Goal: Transaction & Acquisition: Subscribe to service/newsletter

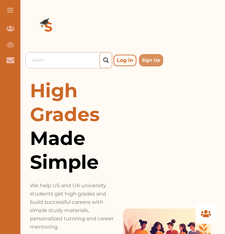
click at [67, 58] on div at bounding box center [70, 60] width 76 height 9
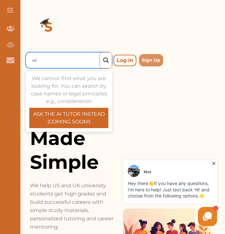
type input "w"
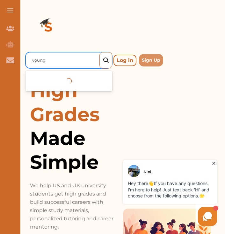
type input "young"
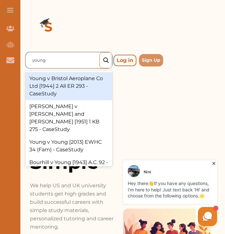
click at [73, 87] on div "Young v Bristol Aeroplane Co Ltd [1944] 2 All ER 293 - CaseStudy" at bounding box center [68, 86] width 87 height 28
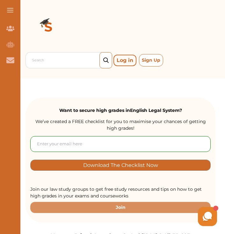
click at [146, 59] on button "Sign Up" at bounding box center [151, 60] width 24 height 12
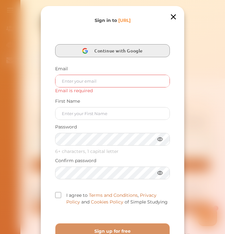
click at [134, 47] on span "Continue with Google" at bounding box center [120, 50] width 52 height 13
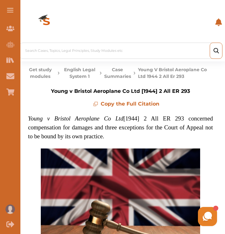
click at [118, 73] on button "Case Summaries" at bounding box center [117, 72] width 27 height 13
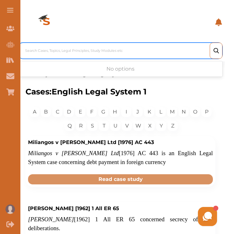
click at [115, 51] on div at bounding box center [121, 50] width 193 height 9
type input "young v"
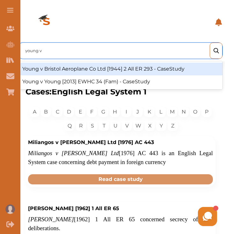
click at [76, 66] on div "Young v Bristol Aeroplane Co Ltd [1944] 2 All ER 293 - CaseStudy" at bounding box center [120, 69] width 204 height 13
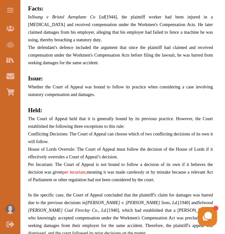
scroll to position [313, 0]
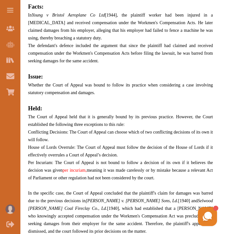
click at [64, 181] on p "Per Incuriam: The Court of Appeal is not bound to follow a decision of its own …" at bounding box center [120, 170] width 185 height 23
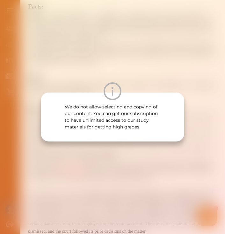
click at [57, 196] on div "We do not allow selecting and copying of our content. You can get our subscript…" at bounding box center [112, 117] width 225 height 234
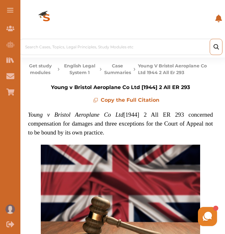
scroll to position [0, 0]
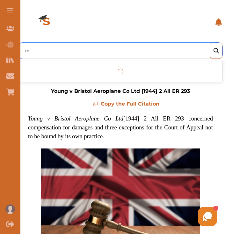
type input "r"
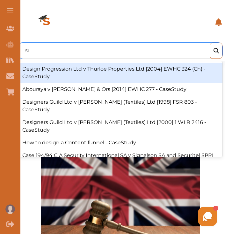
type input "S"
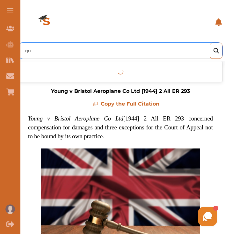
type input "q"
type input "w"
type input "chapell"
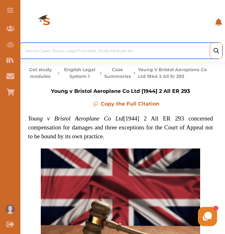
drag, startPoint x: 94, startPoint y: 51, endPoint x: 58, endPoint y: 53, distance: 36.4
click at [58, 53] on div at bounding box center [121, 50] width 193 height 9
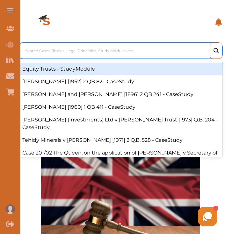
click at [58, 52] on div at bounding box center [121, 50] width 193 height 9
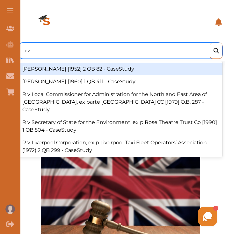
type input "r v r"
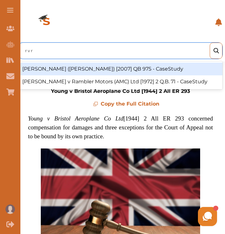
click at [63, 68] on div "R v Rowe (Andrew) [2007] QB 975 - CaseStudy" at bounding box center [120, 69] width 204 height 13
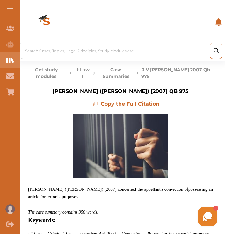
click at [9, 58] on icon "Study Materials" at bounding box center [10, 60] width 8 height 8
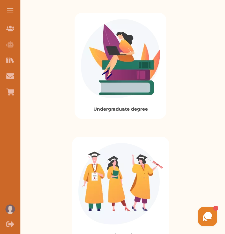
scroll to position [126, 0]
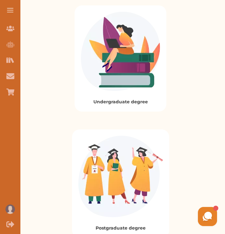
click at [124, 67] on img at bounding box center [120, 51] width 79 height 79
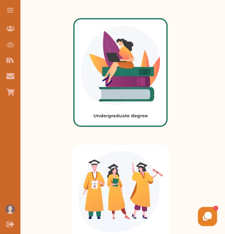
click at [124, 67] on img at bounding box center [120, 65] width 79 height 79
click at [182, 165] on div "Undergraduate degree Postgraduate degree" at bounding box center [120, 129] width 209 height 248
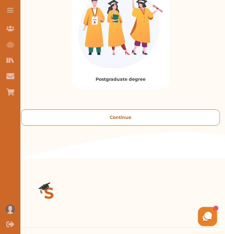
click at [159, 119] on button "Continue" at bounding box center [120, 117] width 199 height 16
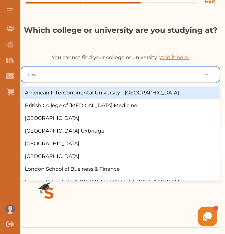
type input "newc"
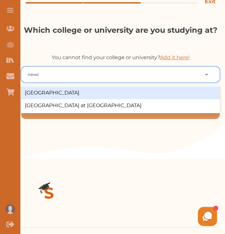
click at [123, 92] on div "[GEOGRAPHIC_DATA]" at bounding box center [120, 93] width 199 height 13
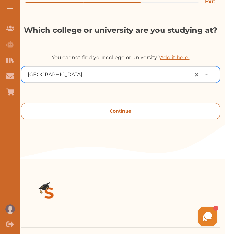
click at [136, 112] on button "Continue" at bounding box center [120, 111] width 199 height 16
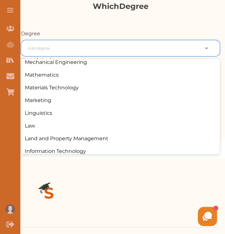
scroll to position [581, 0]
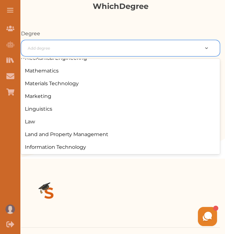
click at [45, 124] on div "Law" at bounding box center [120, 121] width 199 height 13
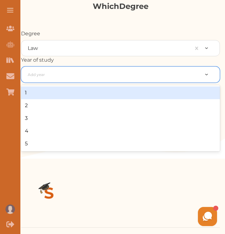
click at [70, 96] on div "1" at bounding box center [120, 93] width 199 height 13
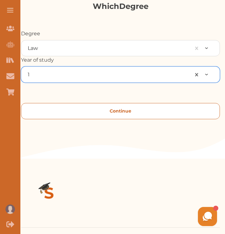
click at [106, 111] on button "Continue" at bounding box center [120, 111] width 199 height 16
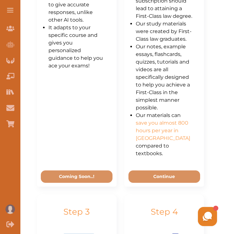
scroll to position [540, 0]
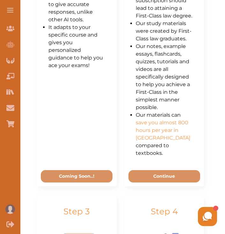
click at [163, 170] on button "Continue" at bounding box center [164, 176] width 72 height 12
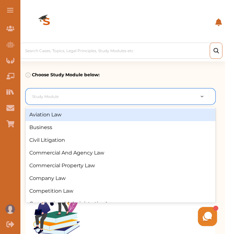
click at [59, 187] on div "Competition Law" at bounding box center [120, 191] width 190 height 13
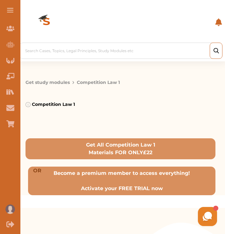
click at [57, 80] on button "Get study modules" at bounding box center [47, 82] width 44 height 7
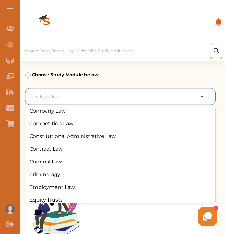
scroll to position [70, 0]
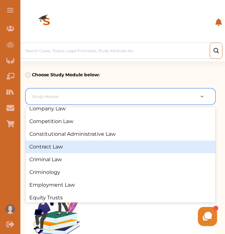
click at [67, 146] on div "Contract Law" at bounding box center [120, 147] width 190 height 13
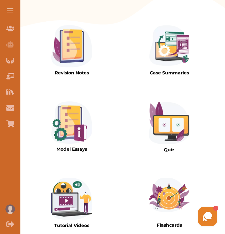
scroll to position [232, 0]
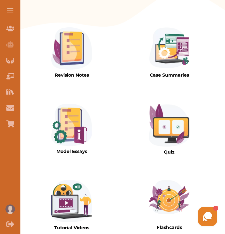
click at [176, 55] on img at bounding box center [169, 48] width 41 height 42
